Goal: Navigation & Orientation: Find specific page/section

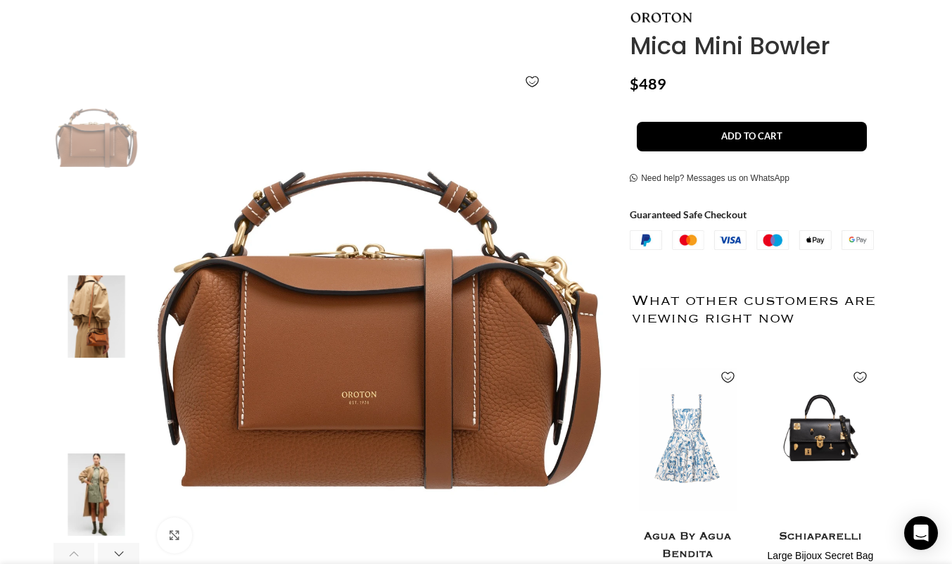
click at [94, 330] on img "3 / 6" at bounding box center [96, 316] width 86 height 82
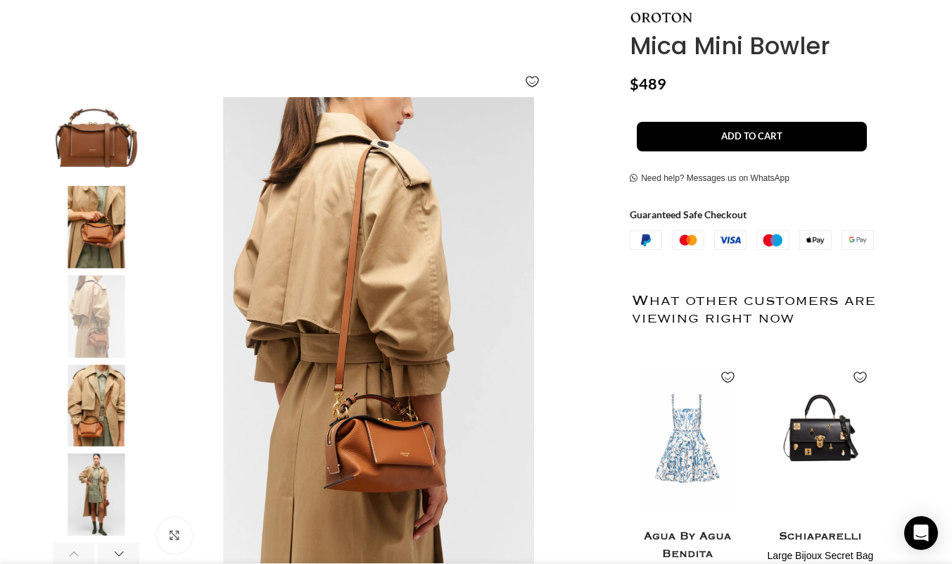
scroll to position [0, 148]
click at [103, 251] on img "2 / 6" at bounding box center [96, 227] width 86 height 82
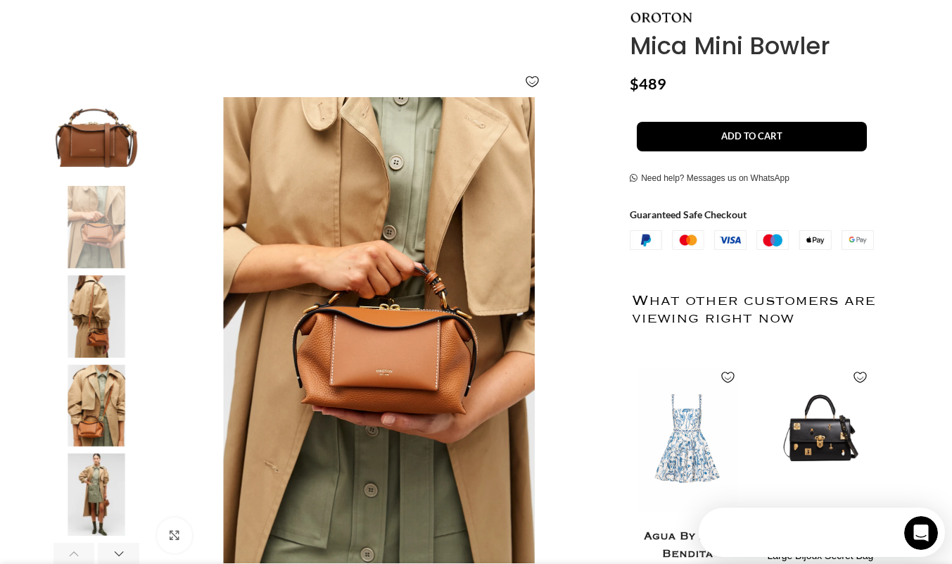
scroll to position [0, 0]
click at [105, 470] on img "5 / 6" at bounding box center [96, 494] width 86 height 82
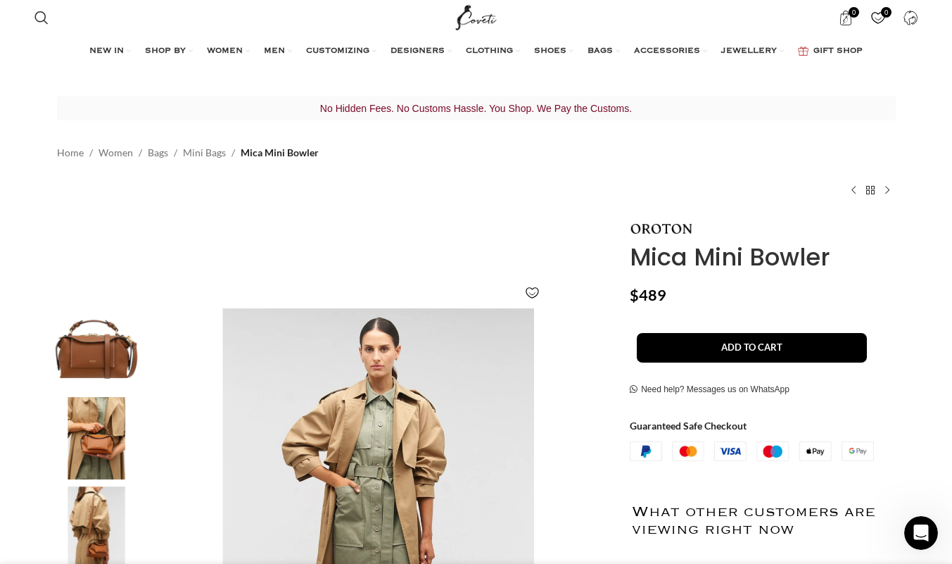
scroll to position [0, 444]
click at [90, 126] on link "View all" at bounding box center [149, 134] width 194 height 24
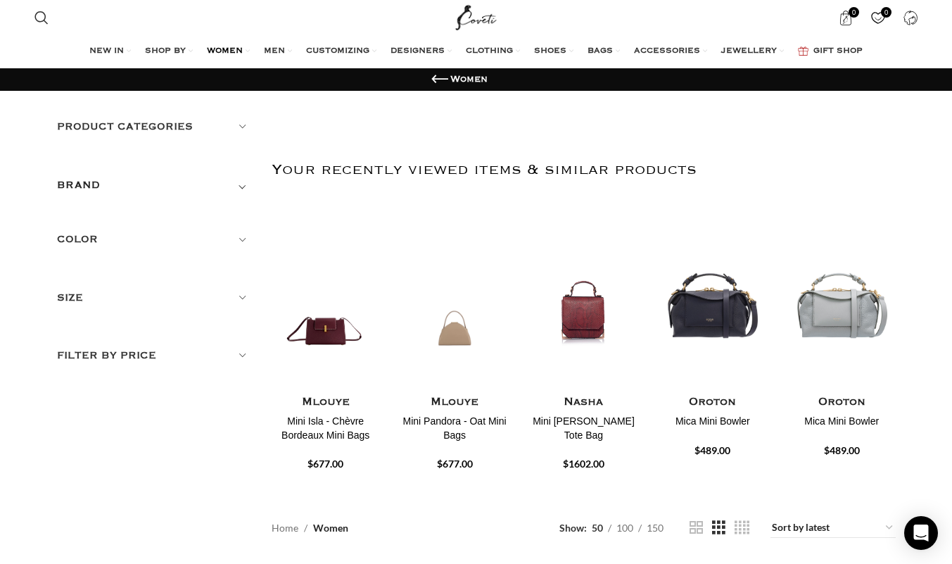
click at [239, 132] on h5 "Product categories" at bounding box center [154, 126] width 194 height 15
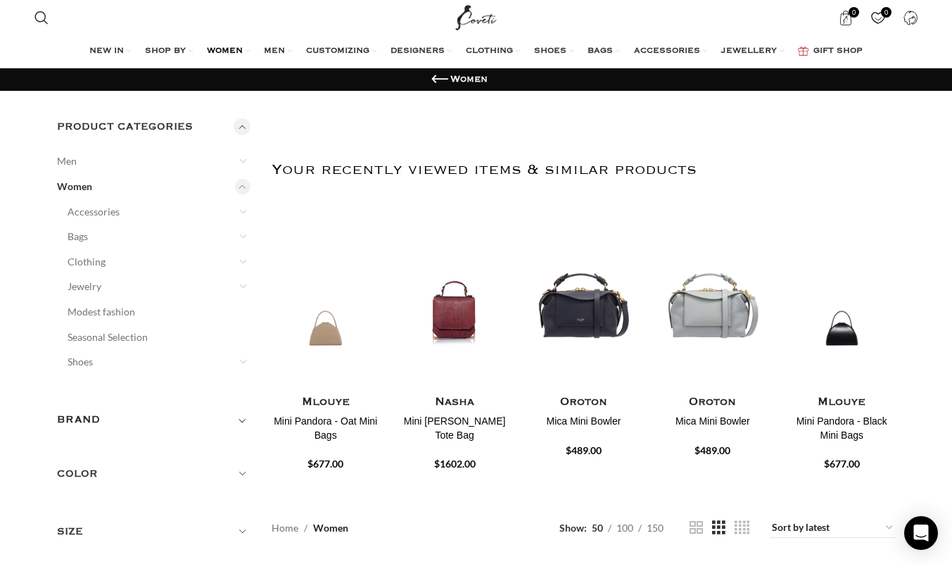
click at [103, 266] on link "Clothing" at bounding box center [151, 261] width 166 height 25
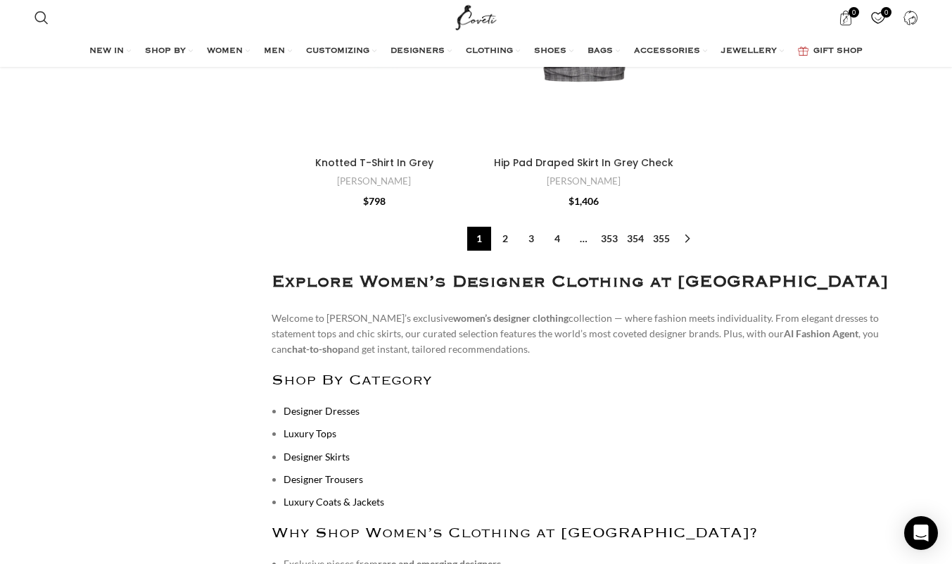
scroll to position [4787, 0]
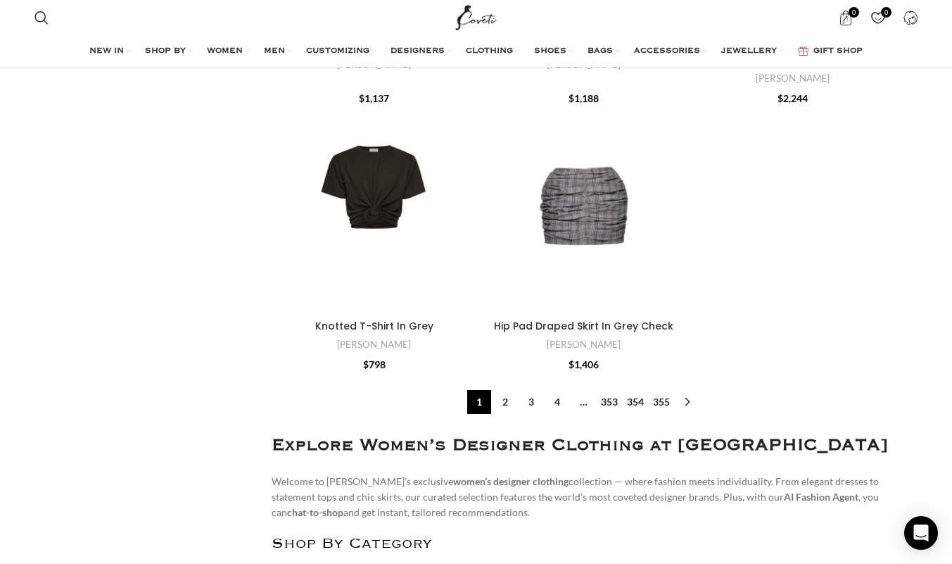
click at [503, 390] on link "2" at bounding box center [505, 402] width 24 height 24
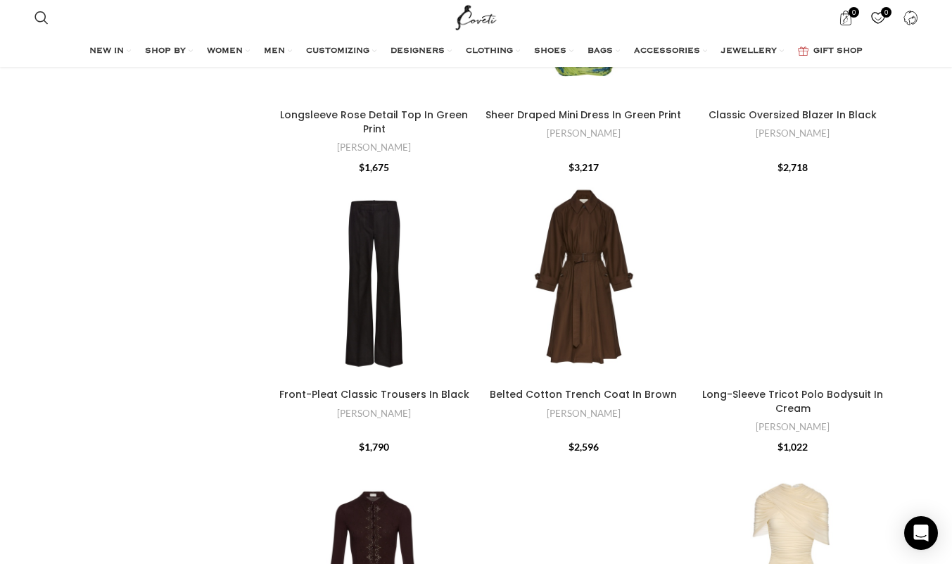
scroll to position [2861, 0]
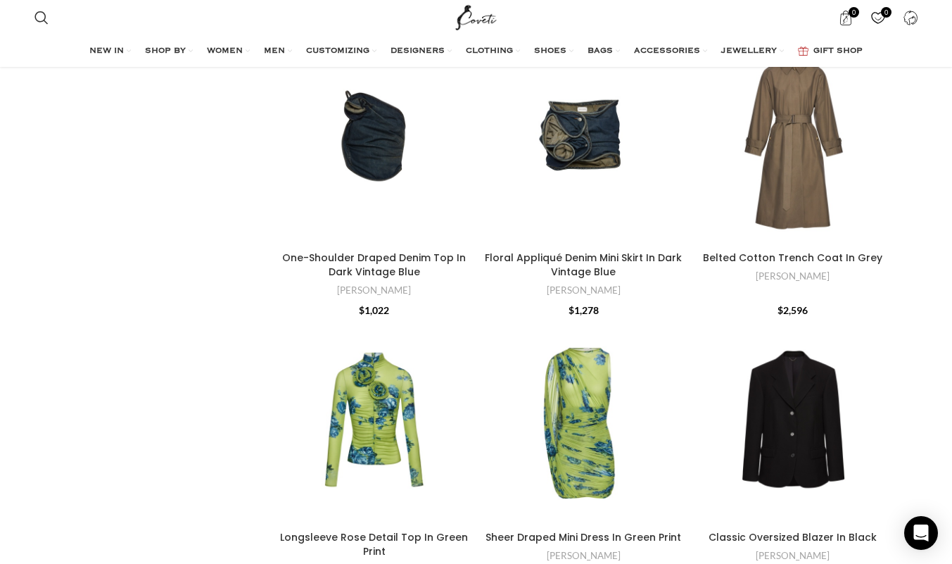
click at [612, 54] on span "BAGS" at bounding box center [600, 51] width 25 height 11
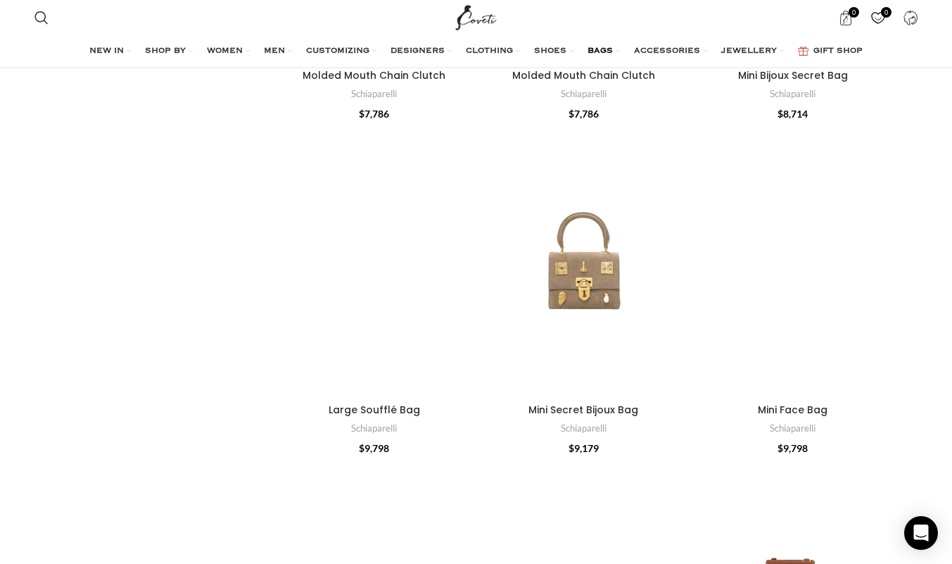
scroll to position [1408, 0]
